Goal: Task Accomplishment & Management: Complete application form

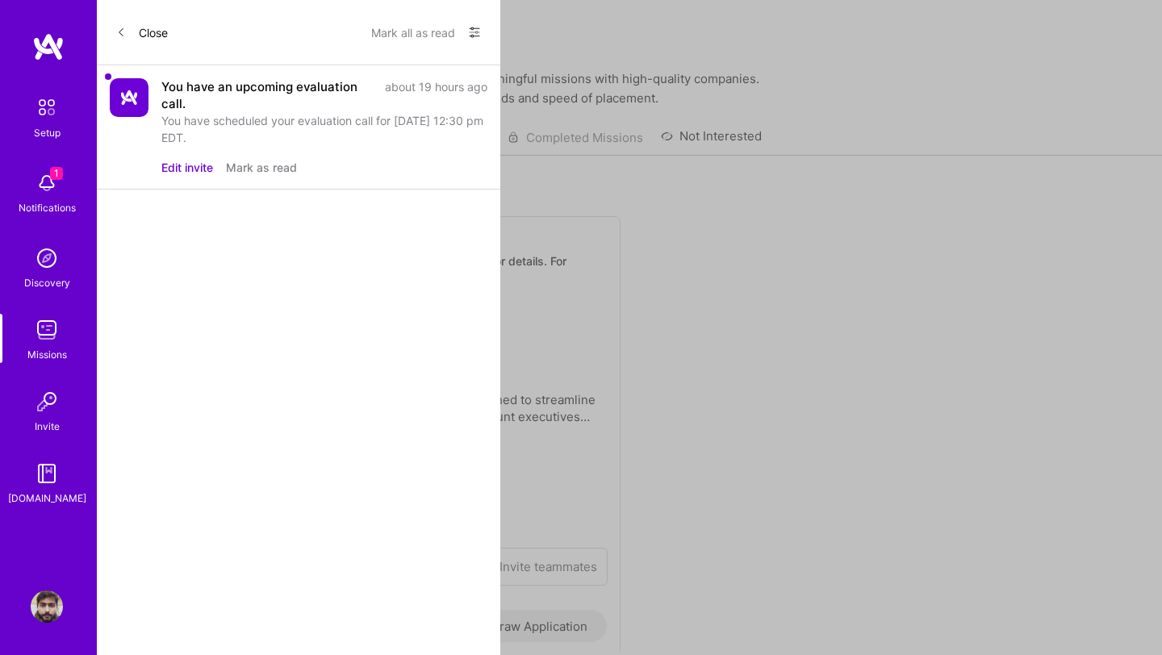
click at [703, 270] on div "1 Setup 1 Notifications Discovery Missions Invite [DOMAIN_NAME] Profile Close M…" at bounding box center [581, 364] width 1162 height 728
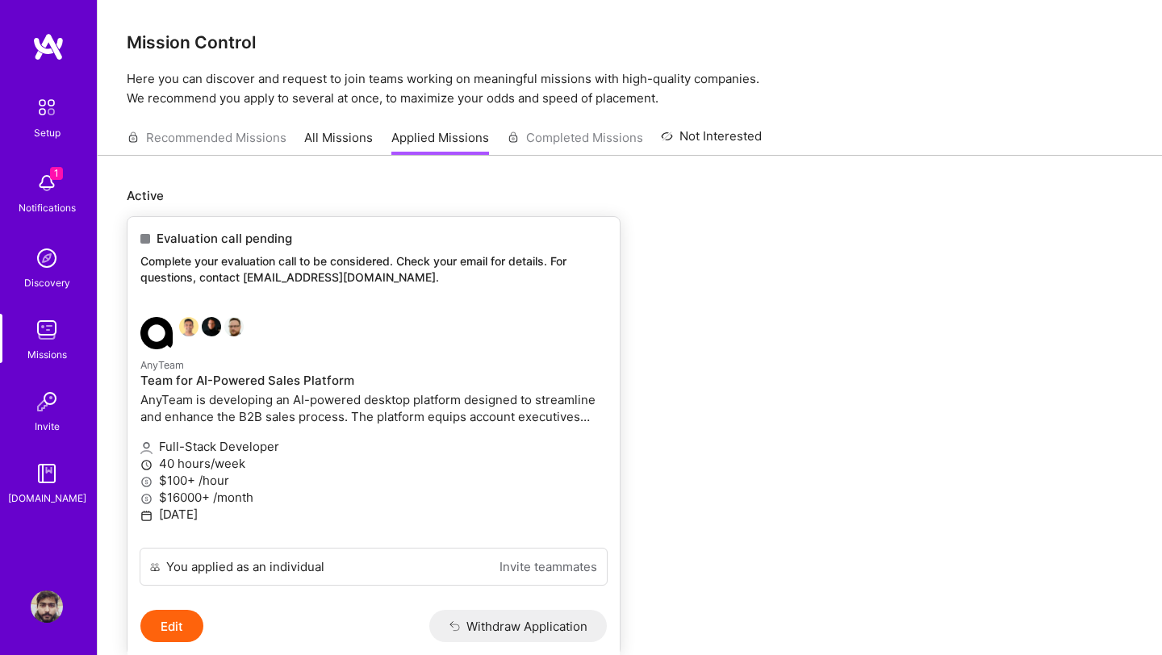
scroll to position [66, 0]
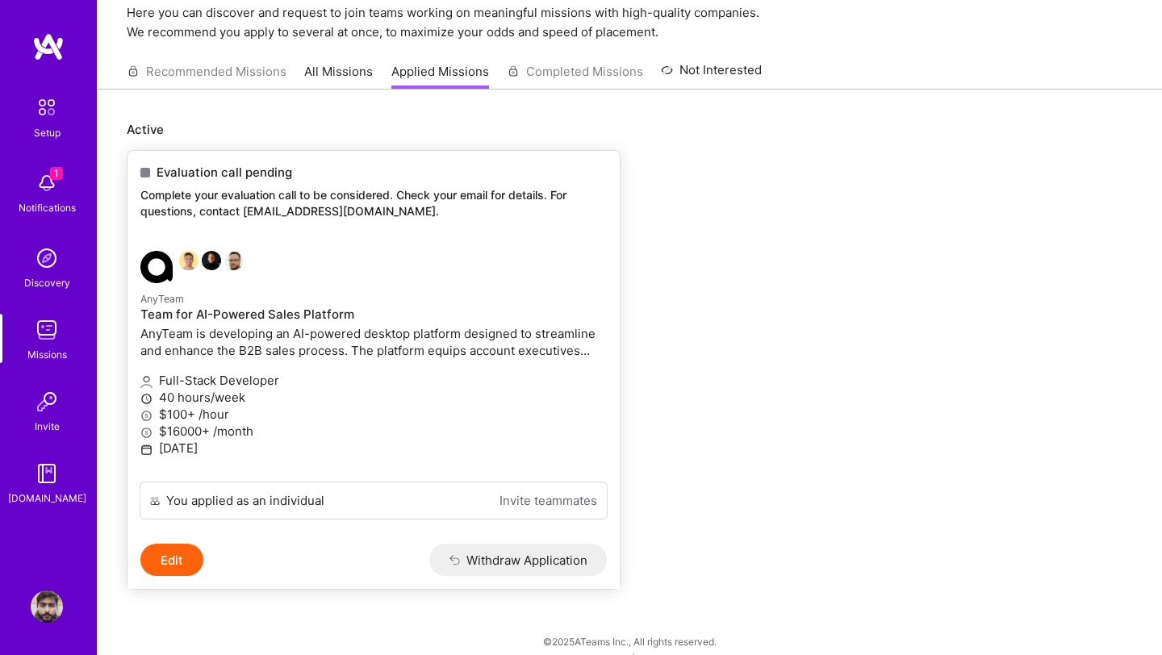
click at [467, 331] on p "AnyTeam is developing an AI-powered desktop platform designed to streamline and…" at bounding box center [373, 342] width 466 height 34
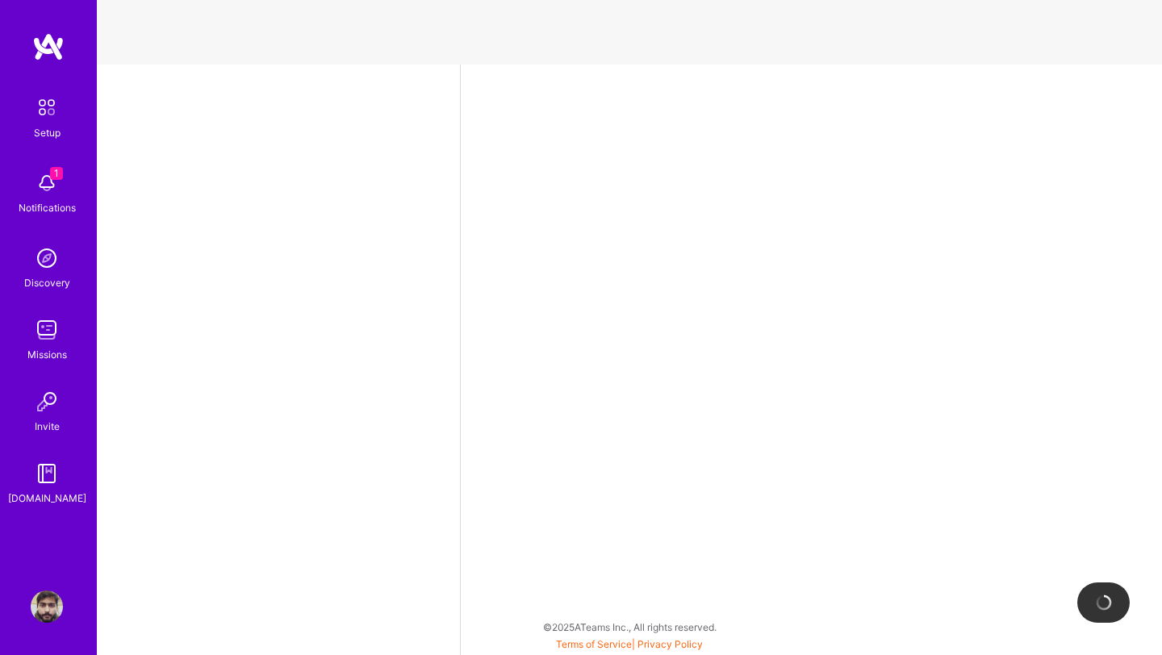
select select "US"
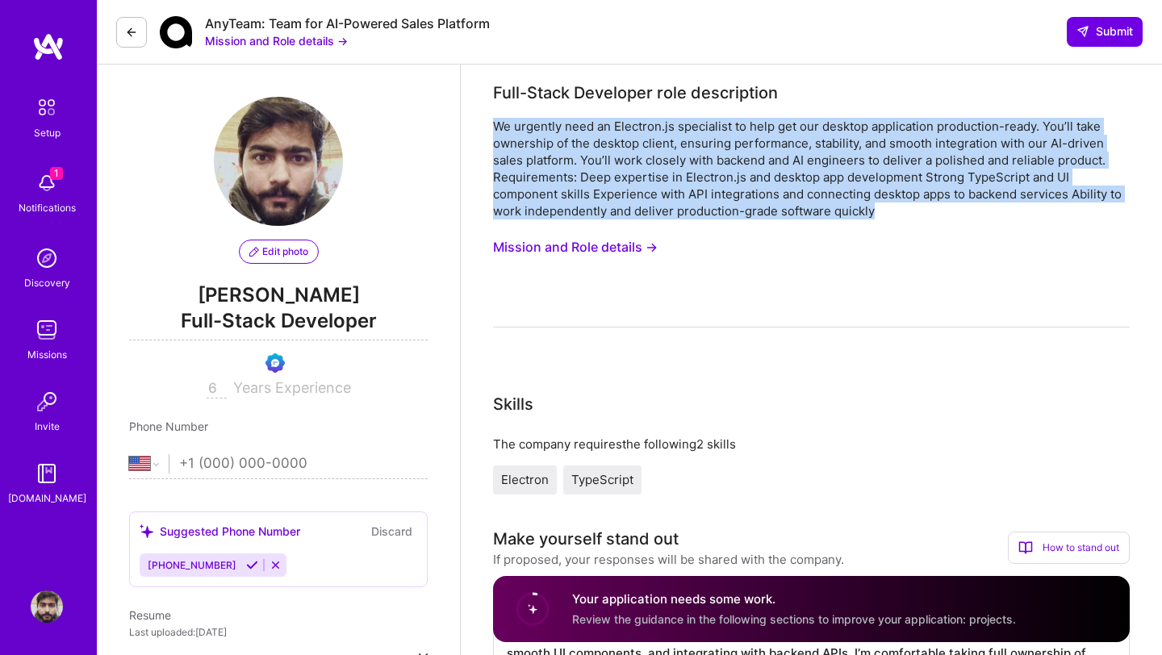
drag, startPoint x: 884, startPoint y: 215, endPoint x: 480, endPoint y: 129, distance: 413.3
copy div "We urgently need an Electron.js specialist to help get our desktop application …"
